Goal: Find specific page/section: Find specific page/section

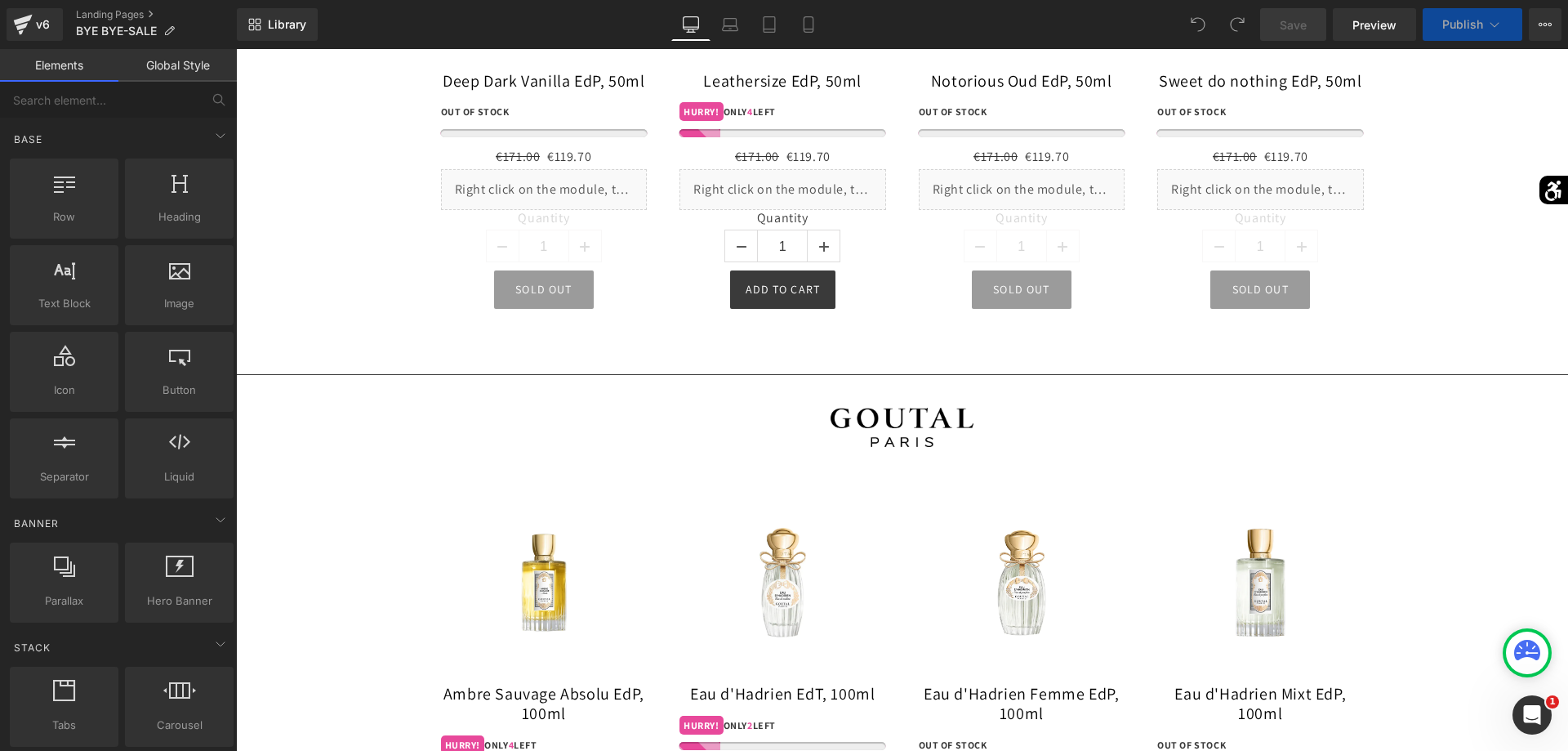
scroll to position [14653, 0]
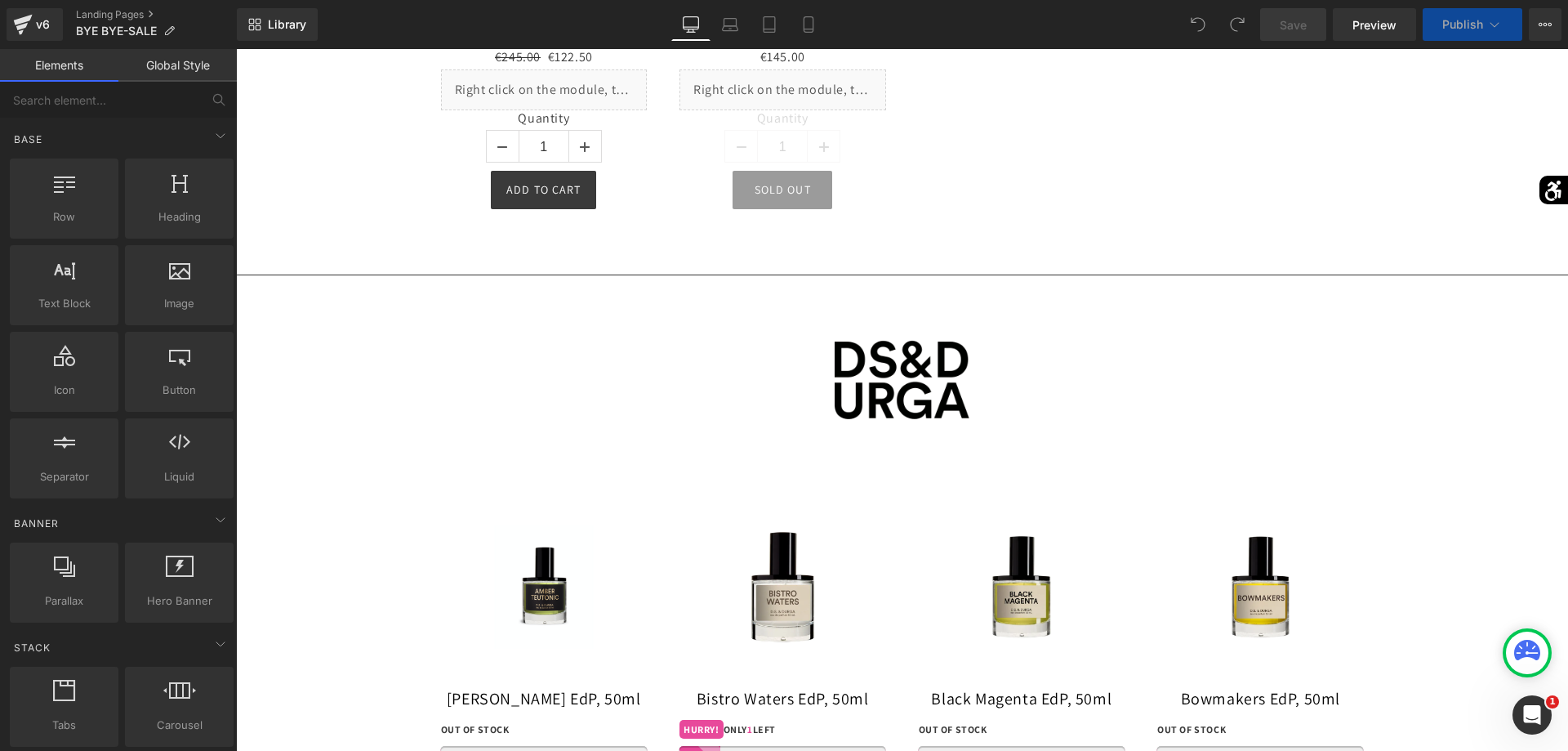
click at [905, 509] on div "Sale Off (P) Image Black Magenta EdP, 50ml (P) Title 0 OUT OF STOCK (P) Stock C…" at bounding box center [1021, 726] width 239 height 434
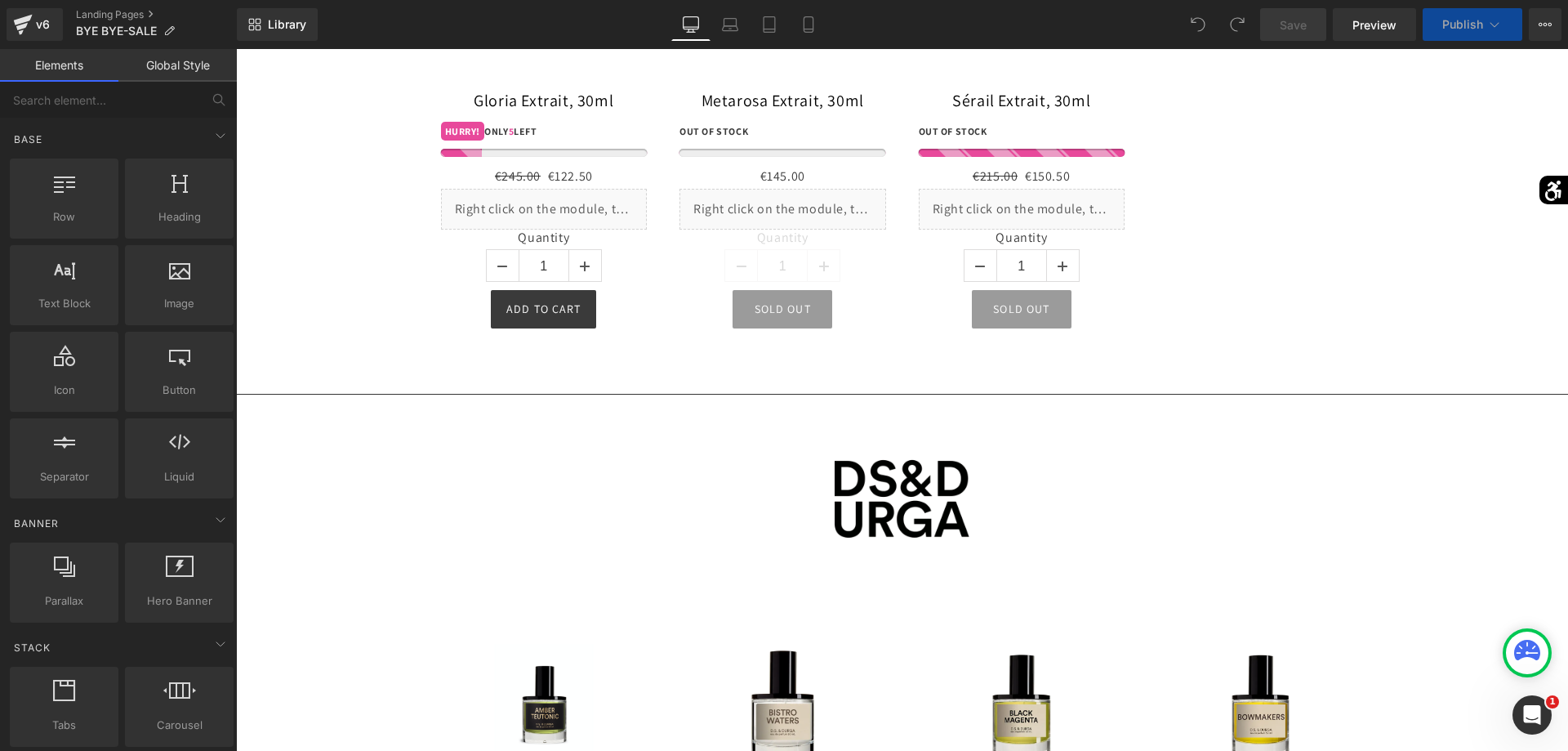
scroll to position [15437, 0]
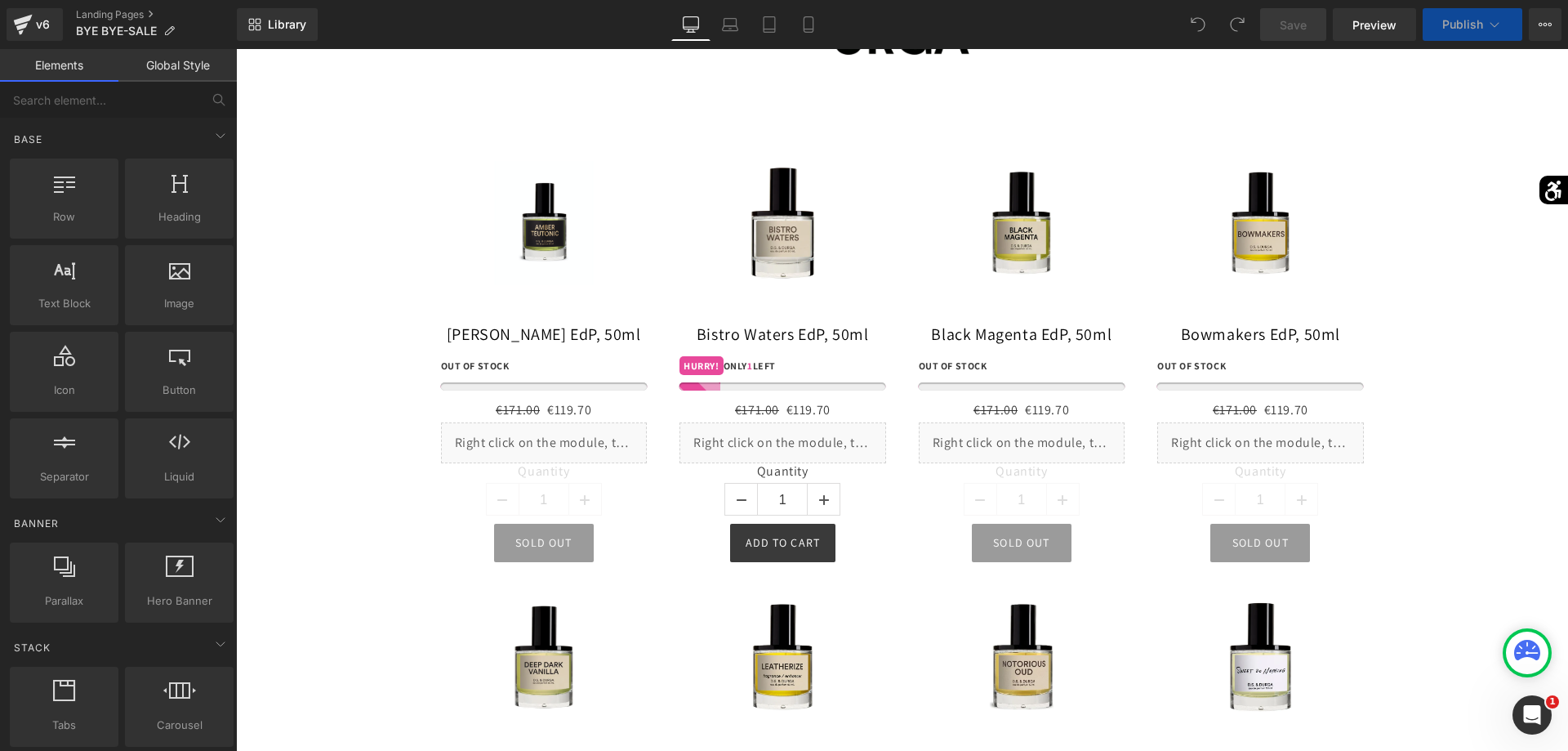
click at [812, 276] on img at bounding box center [784, 223] width 124 height 124
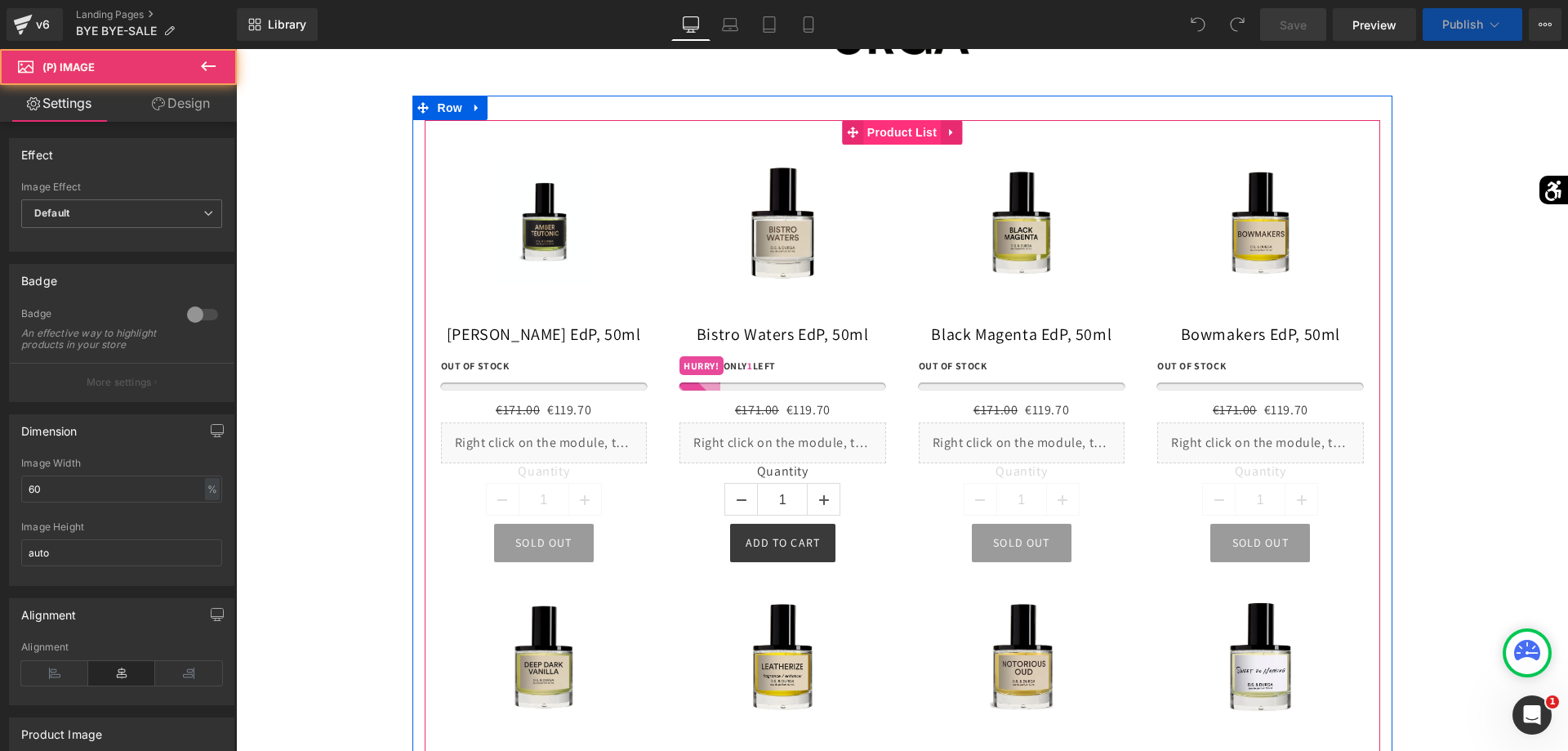
click at [897, 144] on span "Product List" at bounding box center [902, 132] width 77 height 24
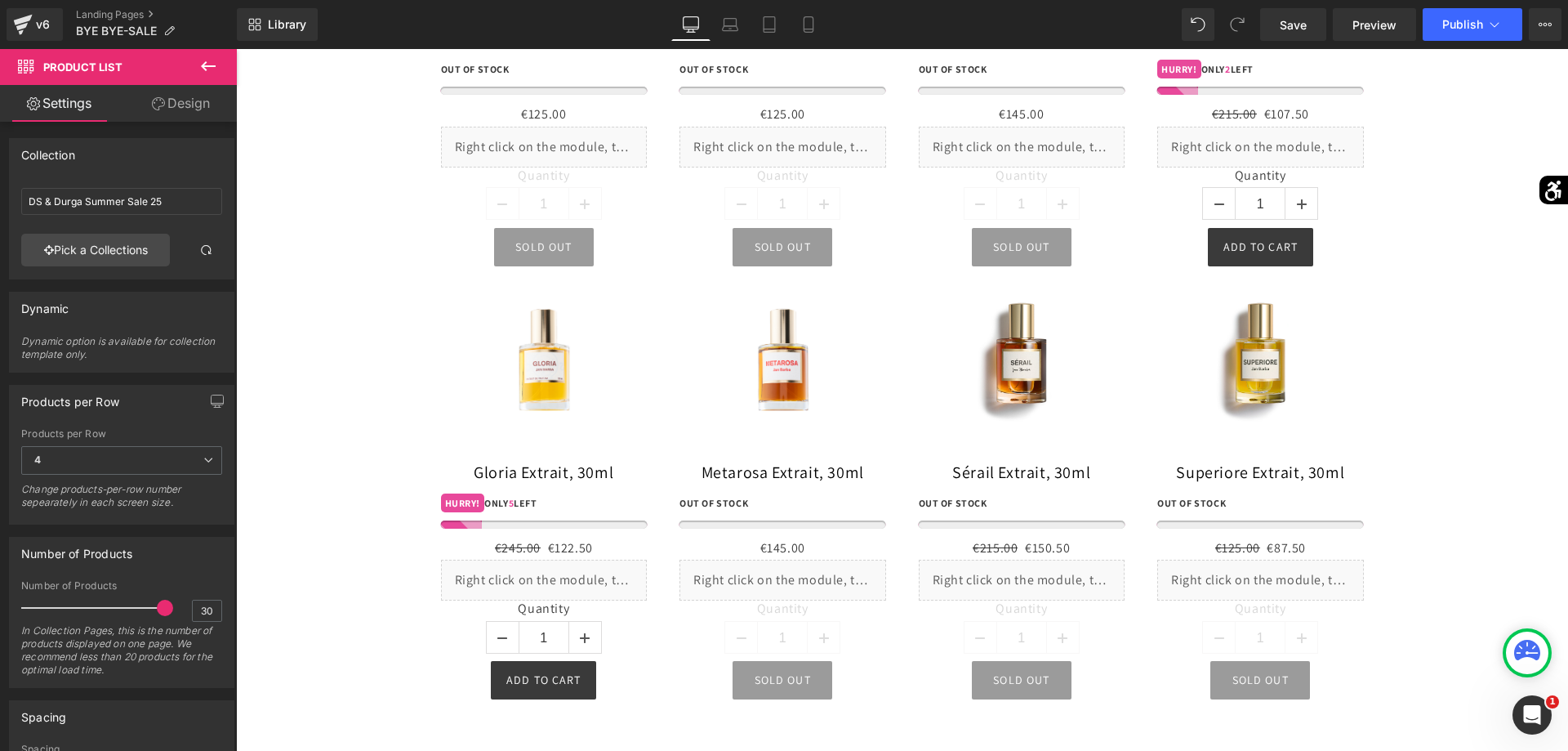
scroll to position [18416, 0]
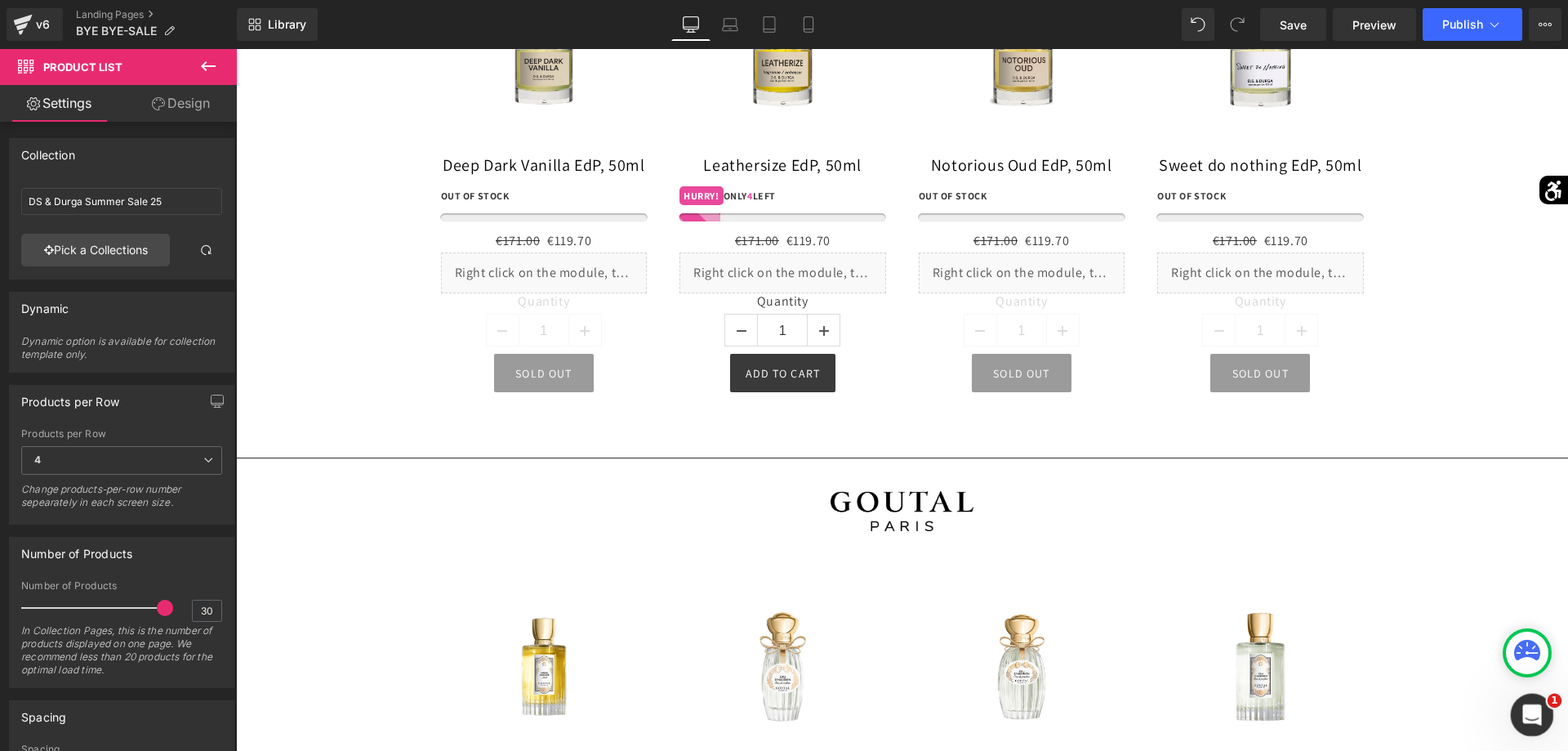
click at [1524, 702] on div "Intercom-Nachrichtendienst öffnen" at bounding box center [1530, 712] width 54 height 54
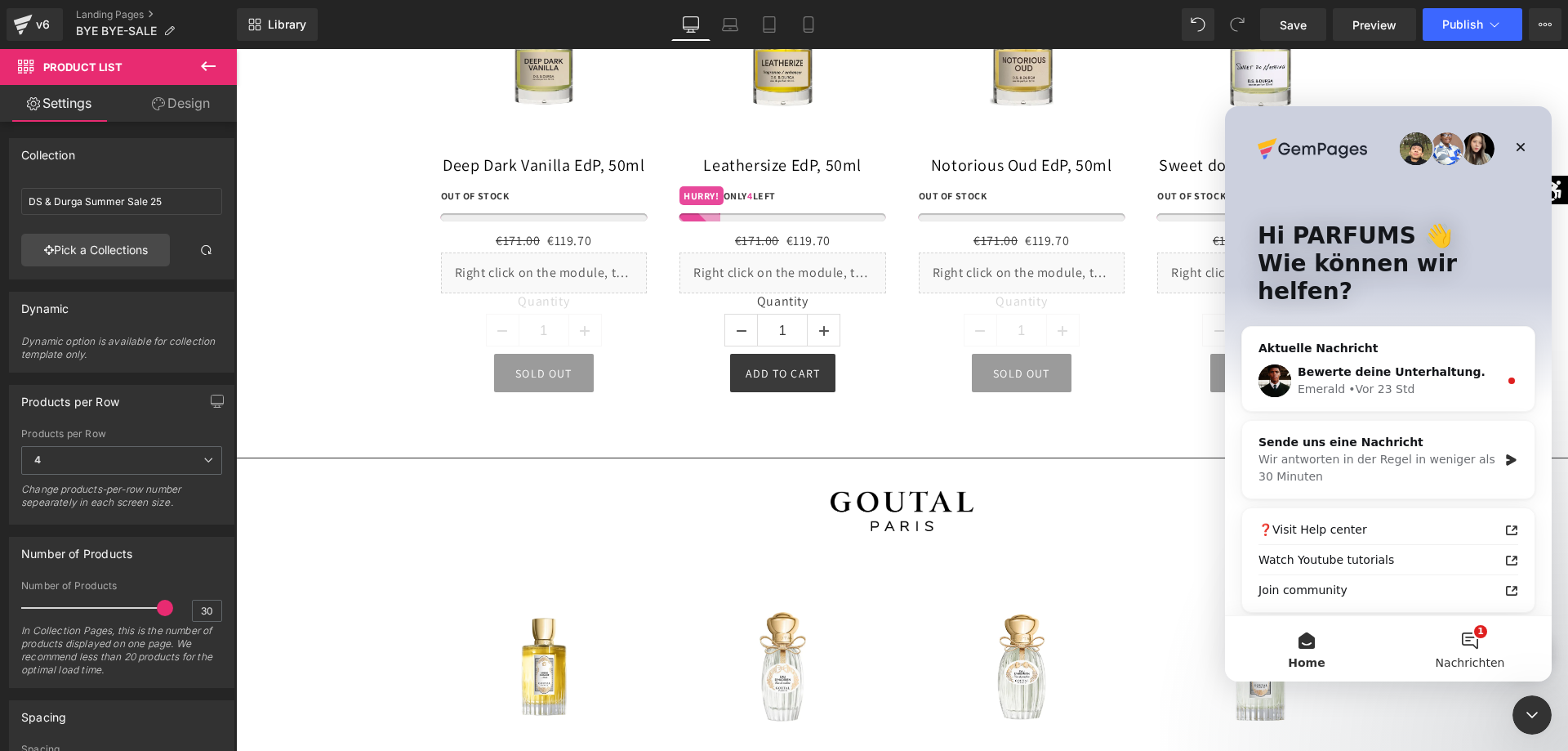
scroll to position [0, 0]
click at [1465, 649] on button "1 Nachrichten" at bounding box center [1470, 649] width 163 height 66
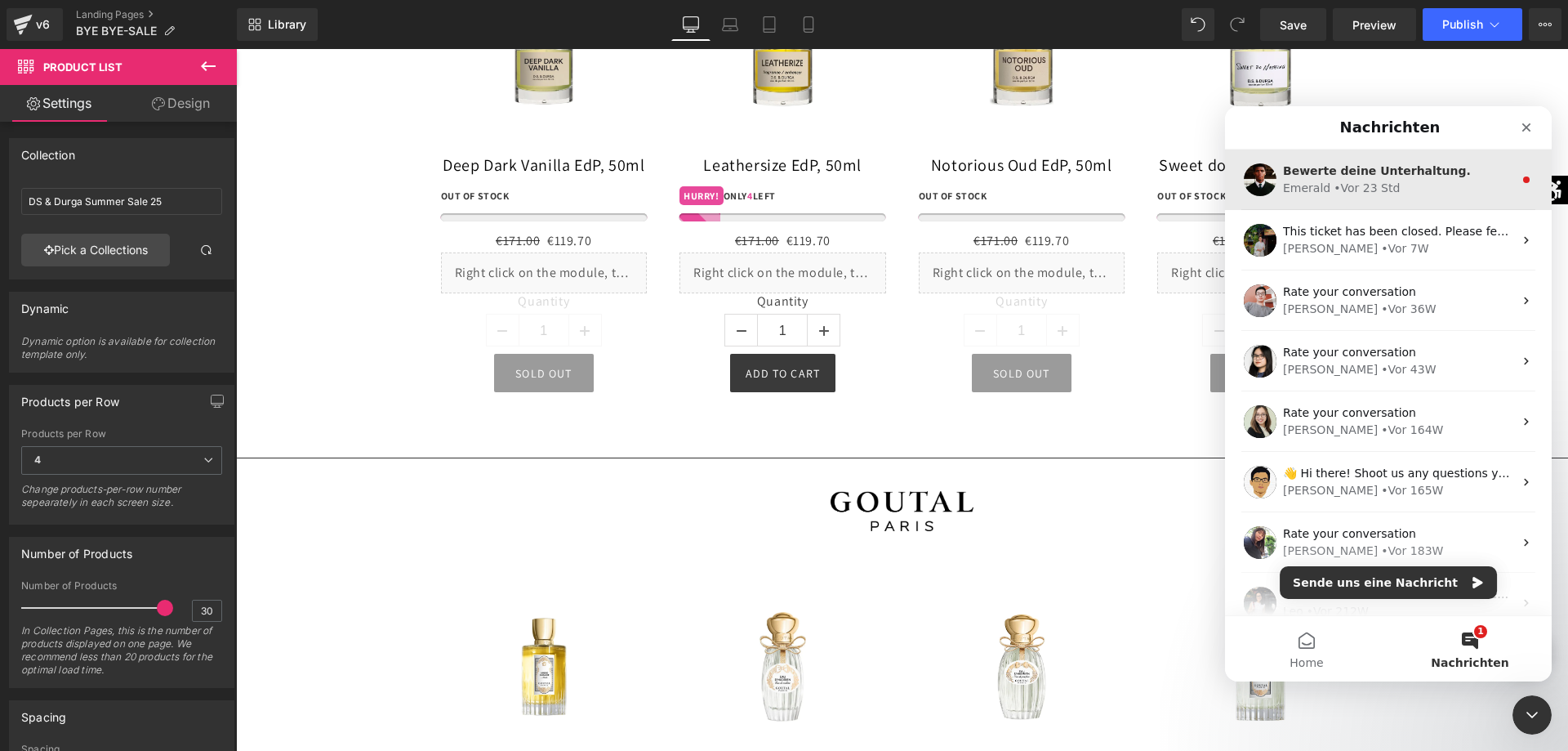
click at [1402, 168] on span "Bewerte deine Unterhaltung." at bounding box center [1377, 171] width 188 height 14
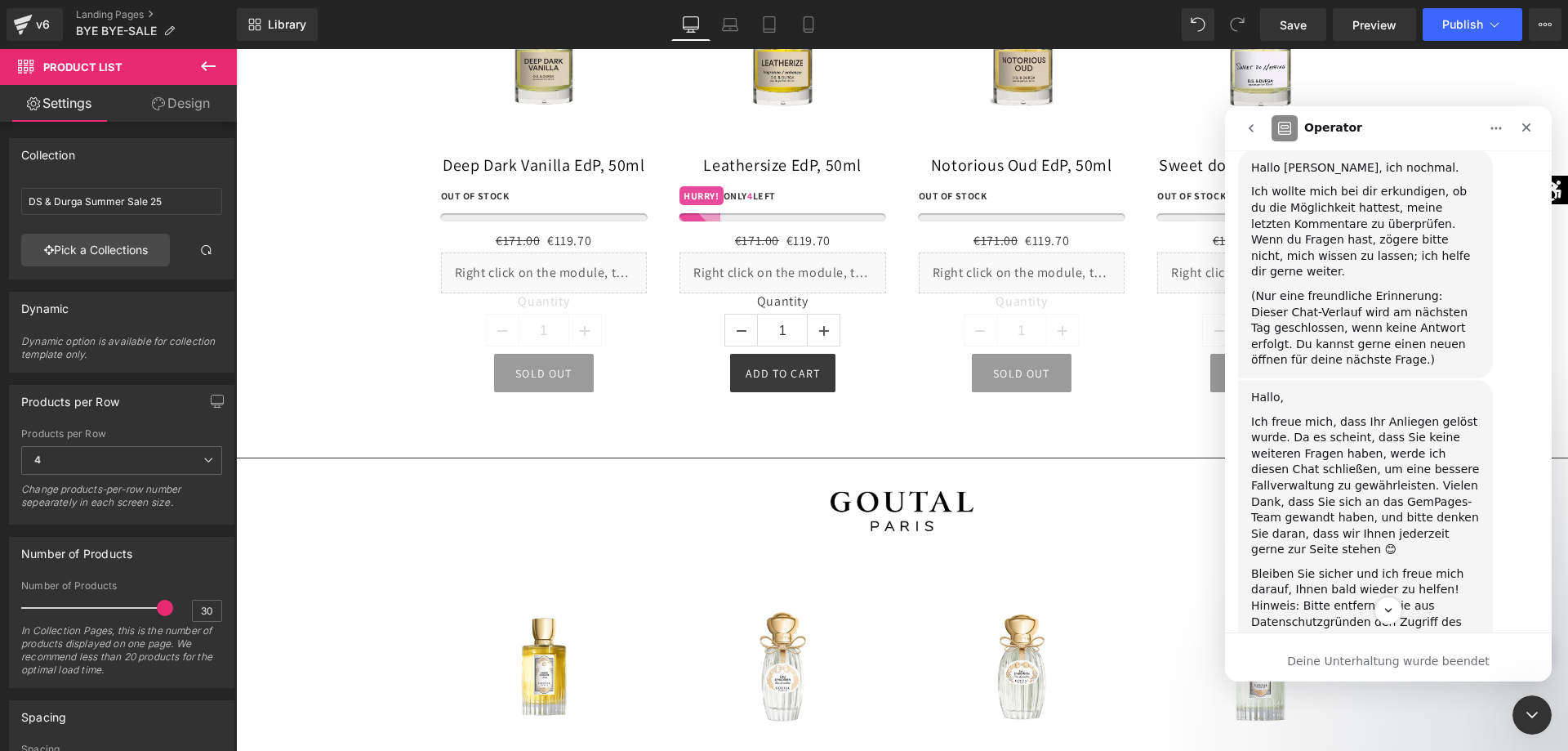
scroll to position [3671, 0]
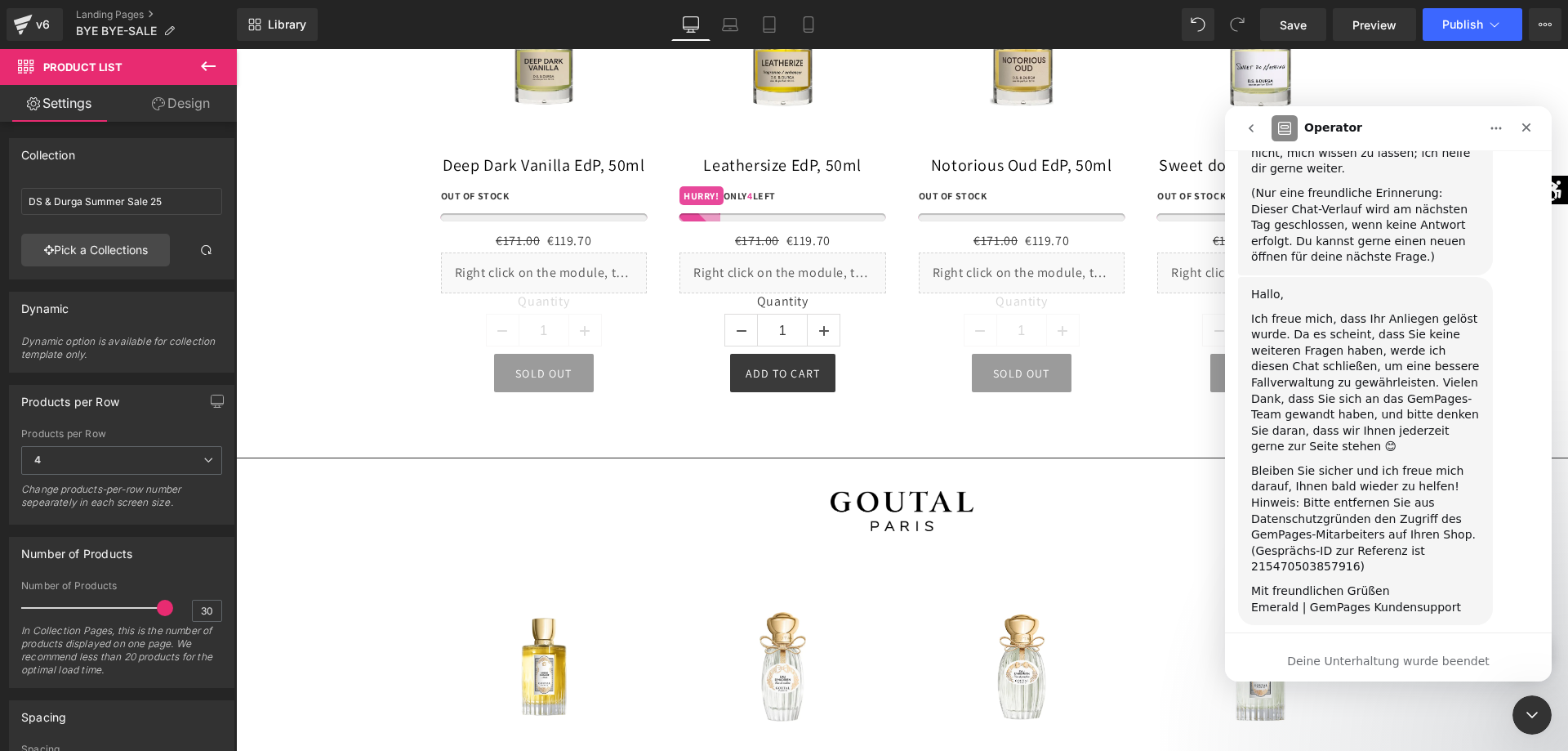
click at [1426, 659] on div "Deine Unterhaltung wurde beendet" at bounding box center [1389, 662] width 327 height 17
click at [1525, 127] on icon "Schließen" at bounding box center [1526, 128] width 9 height 9
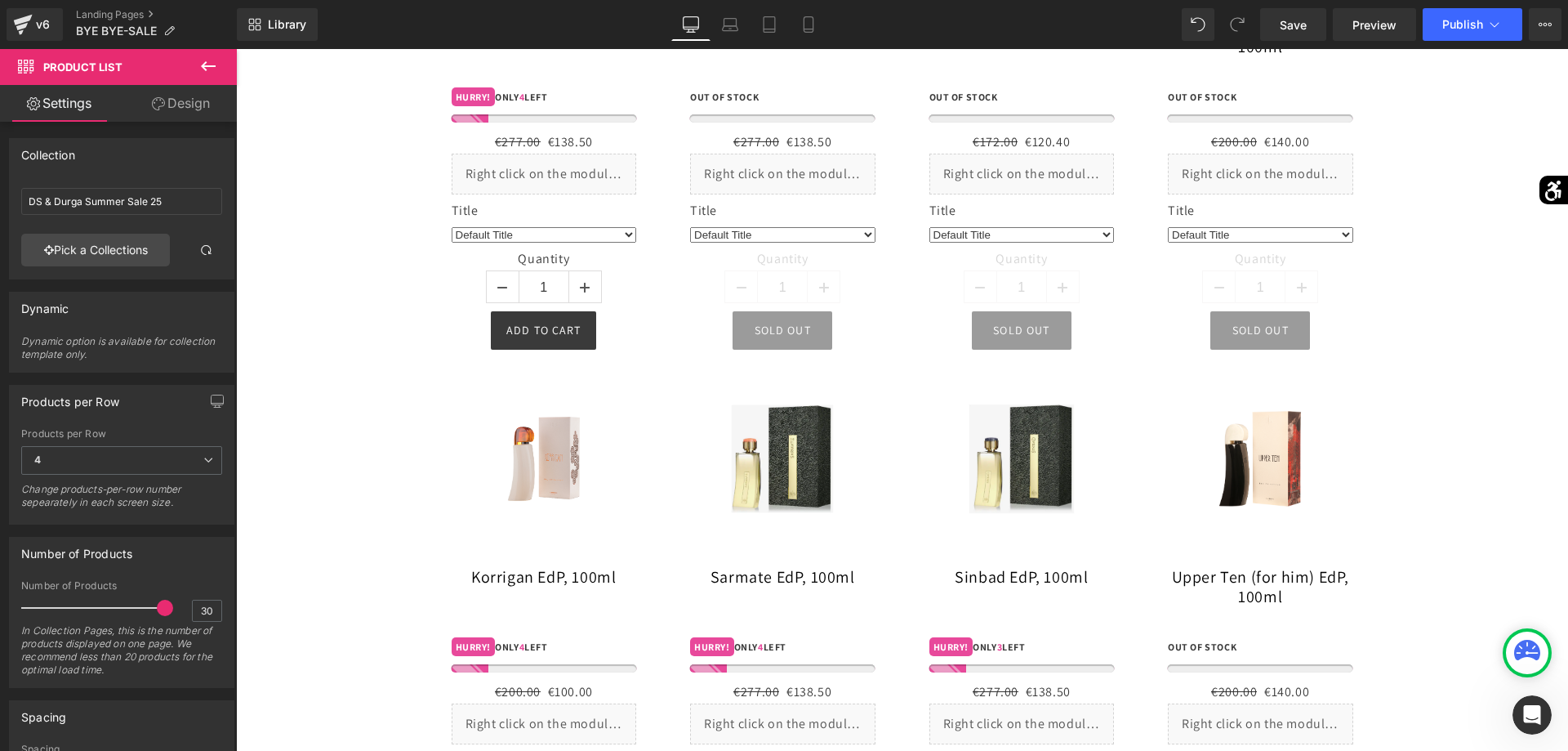
scroll to position [11080, 0]
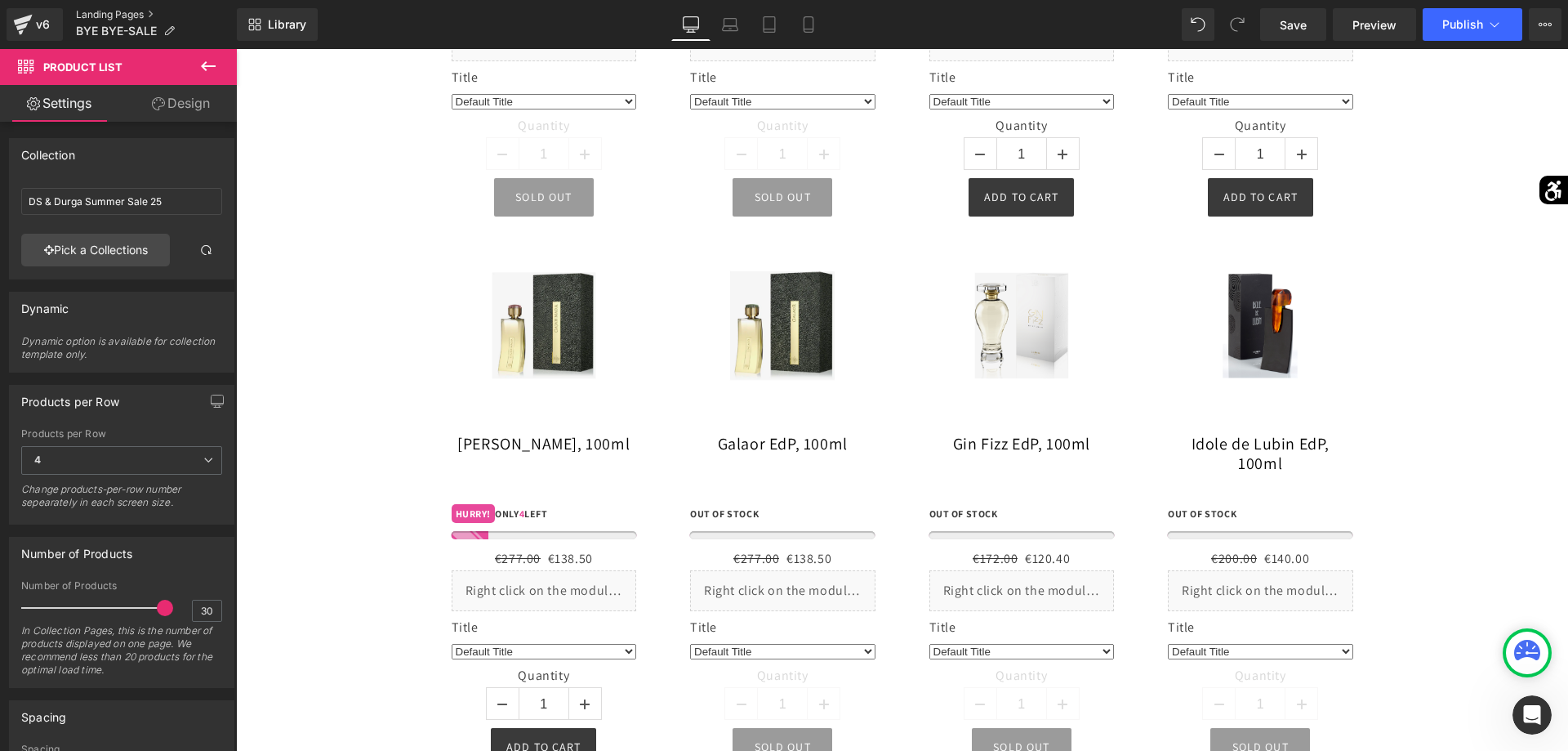
click at [109, 12] on link "Landing Pages" at bounding box center [157, 15] width 161 height 14
